Goal: Task Accomplishment & Management: Manage account settings

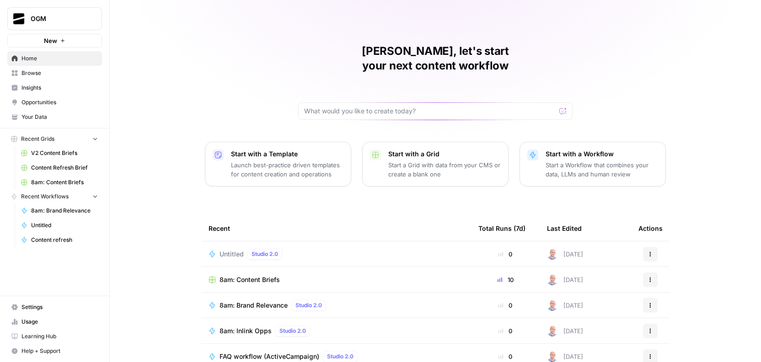
click at [652, 247] on button "Actions" at bounding box center [650, 254] width 15 height 15
click at [674, 279] on span "Delete" at bounding box center [693, 281] width 73 height 9
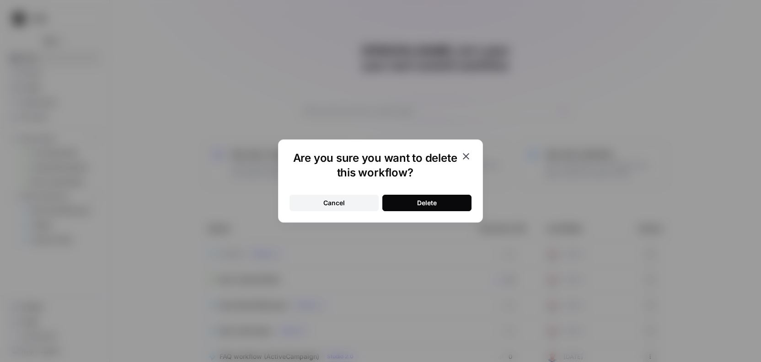
click at [422, 200] on div "Delete" at bounding box center [427, 202] width 20 height 9
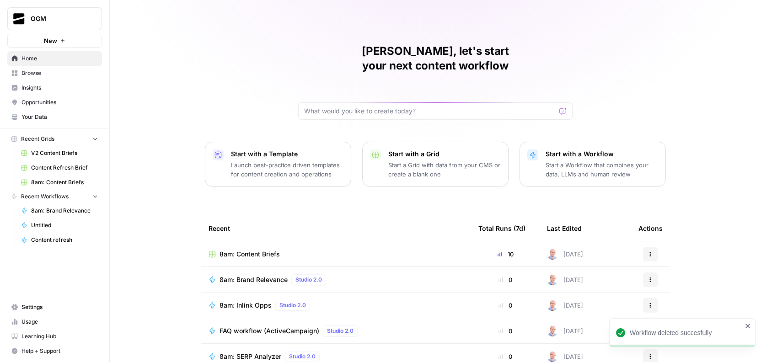
click at [43, 119] on span "Your Data" at bounding box center [59, 117] width 76 height 8
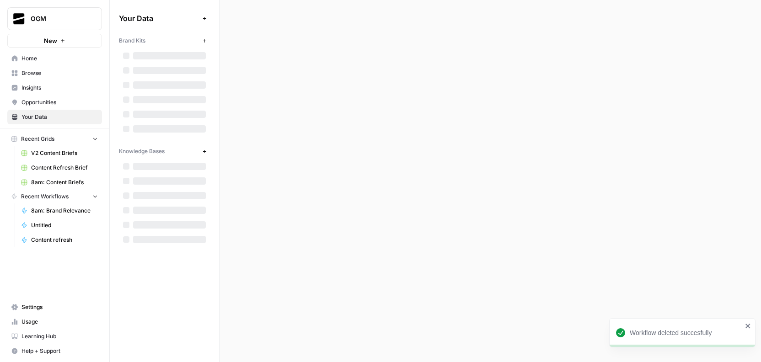
click at [43, 75] on span "Browse" at bounding box center [59, 73] width 76 height 8
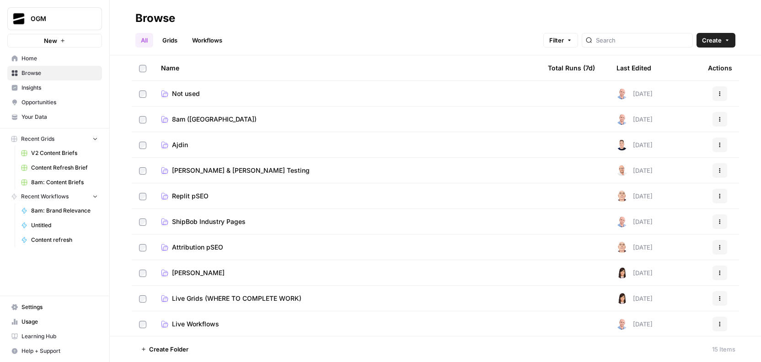
click at [213, 118] on link "8am ([GEOGRAPHIC_DATA])" at bounding box center [347, 119] width 372 height 9
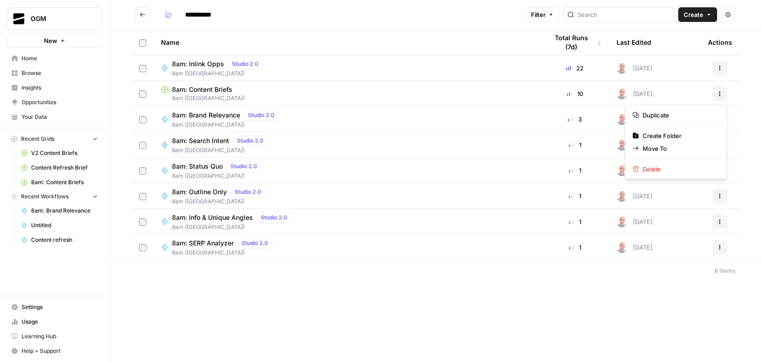
click at [722, 96] on button "Actions" at bounding box center [719, 93] width 15 height 15
click at [185, 88] on span "8am: Content Briefs" at bounding box center [202, 89] width 60 height 9
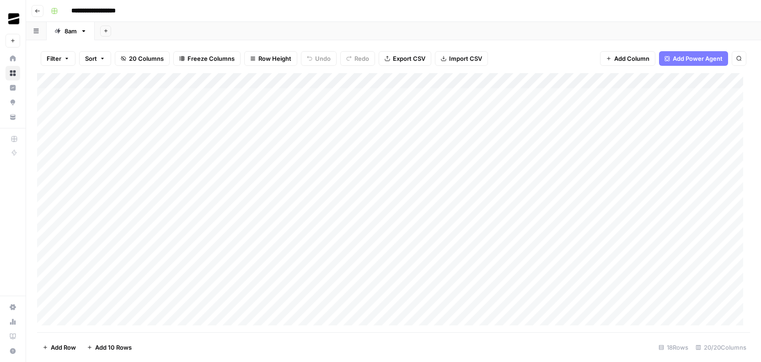
click at [94, 9] on input "**********" at bounding box center [102, 11] width 70 height 15
click at [91, 11] on input "**********" at bounding box center [102, 11] width 70 height 15
type input "**********"
click at [189, 23] on div "Add Sheet" at bounding box center [428, 31] width 666 height 18
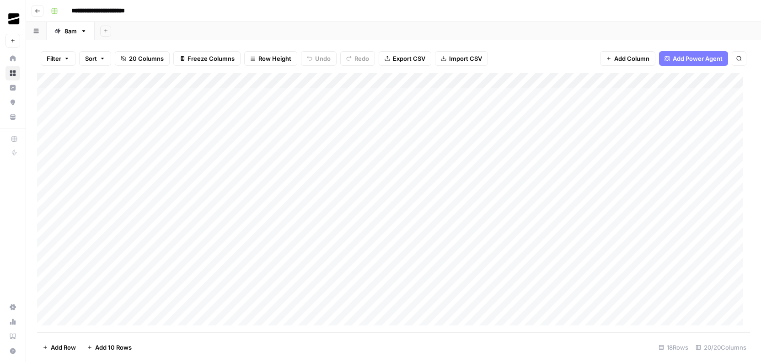
click at [36, 9] on icon "button" at bounding box center [37, 10] width 5 height 5
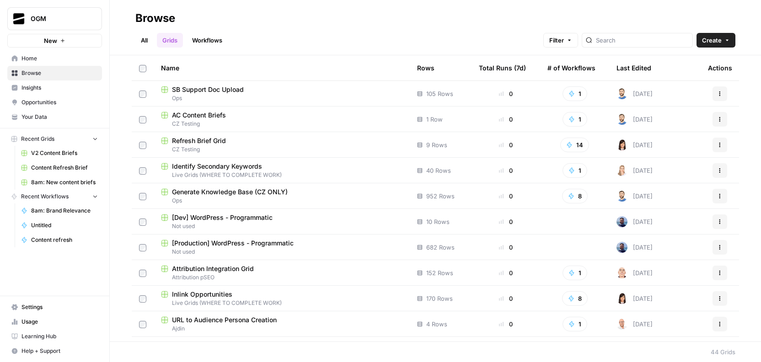
click at [51, 89] on span "Insights" at bounding box center [59, 88] width 76 height 8
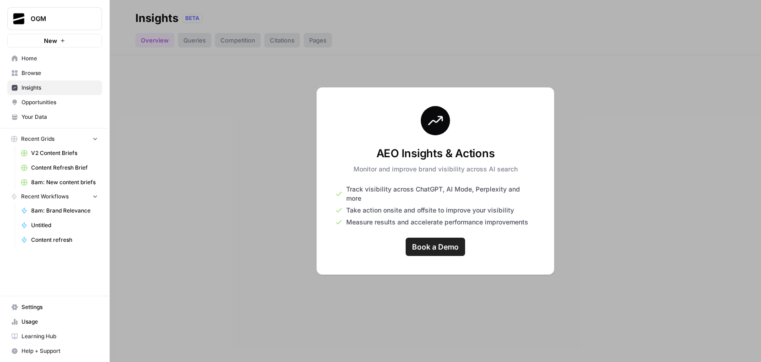
click at [57, 61] on span "Home" at bounding box center [59, 58] width 76 height 8
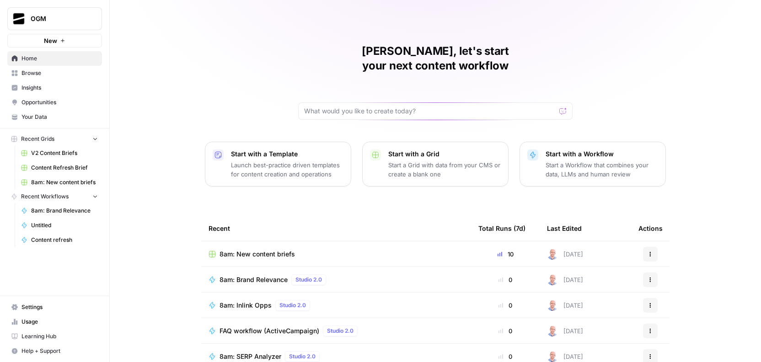
click at [56, 73] on span "Browse" at bounding box center [59, 73] width 76 height 8
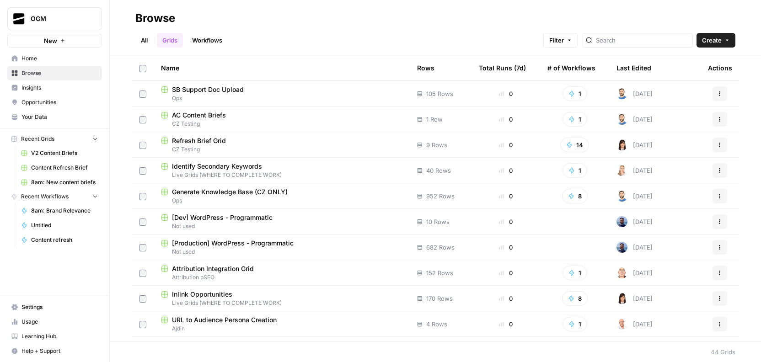
click at [148, 41] on link "All" at bounding box center [144, 40] width 18 height 15
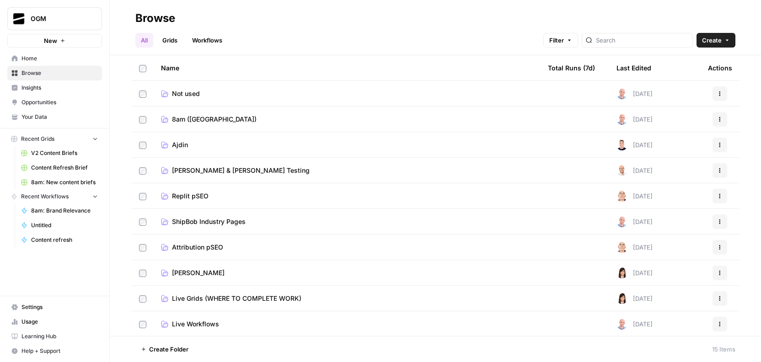
click at [195, 117] on span "8am ([GEOGRAPHIC_DATA])" at bounding box center [214, 119] width 85 height 9
